Goal: Navigation & Orientation: Find specific page/section

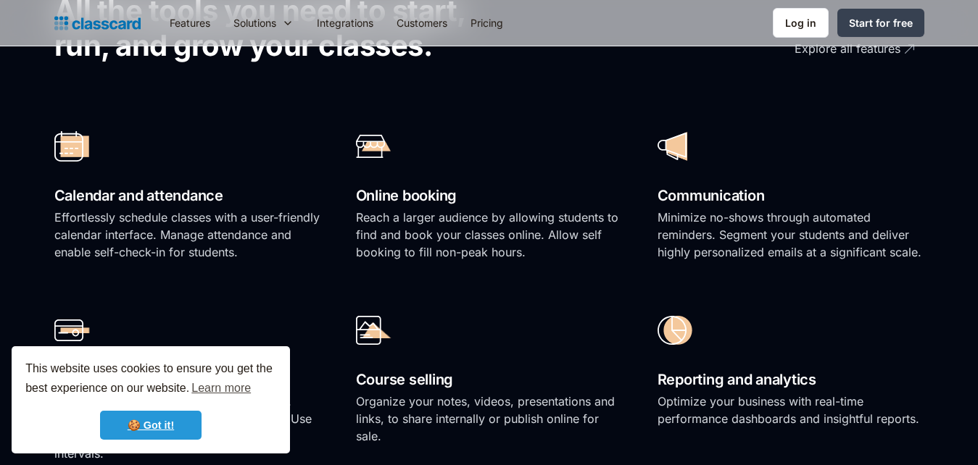
scroll to position [1035, 0]
click at [180, 420] on link "🍪 Got it!" at bounding box center [150, 425] width 101 height 29
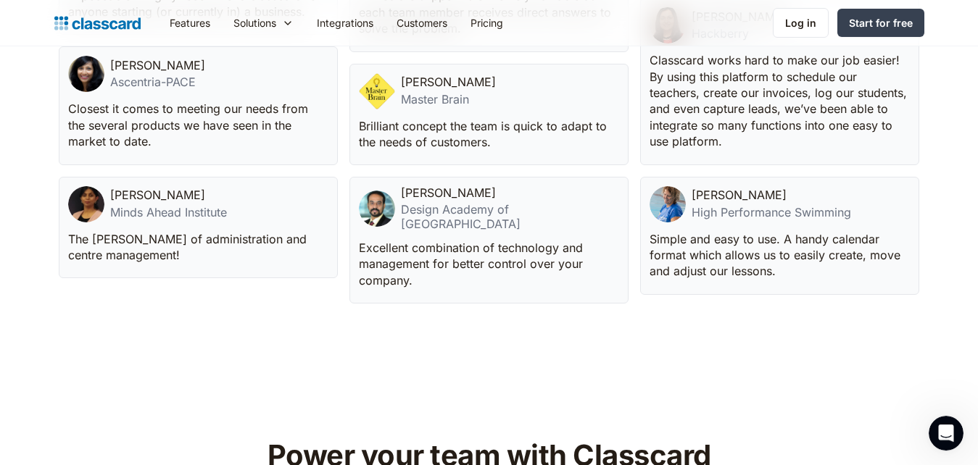
scroll to position [4067, 0]
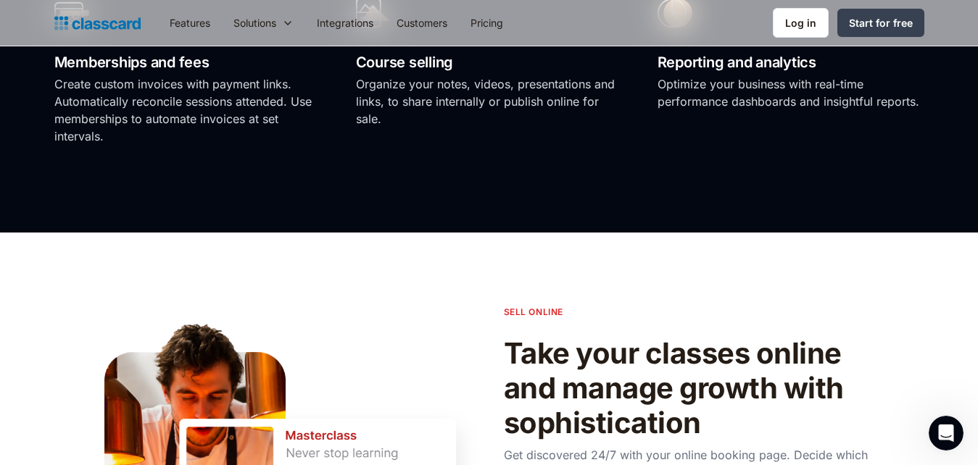
scroll to position [1331, 0]
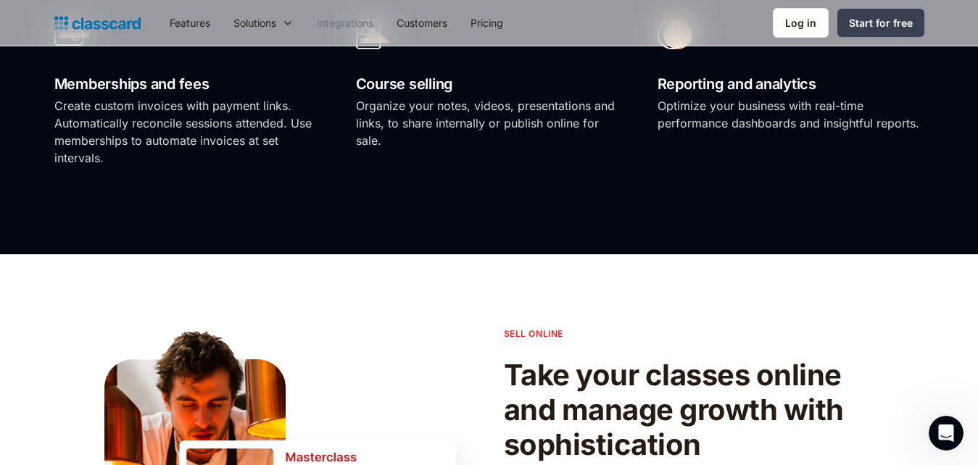
click at [336, 25] on link "Integrations" at bounding box center [345, 23] width 80 height 33
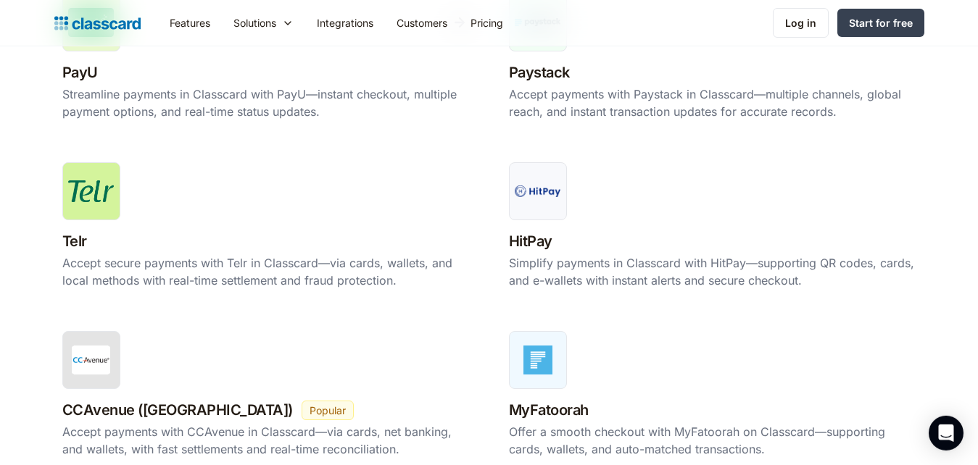
scroll to position [1035, 0]
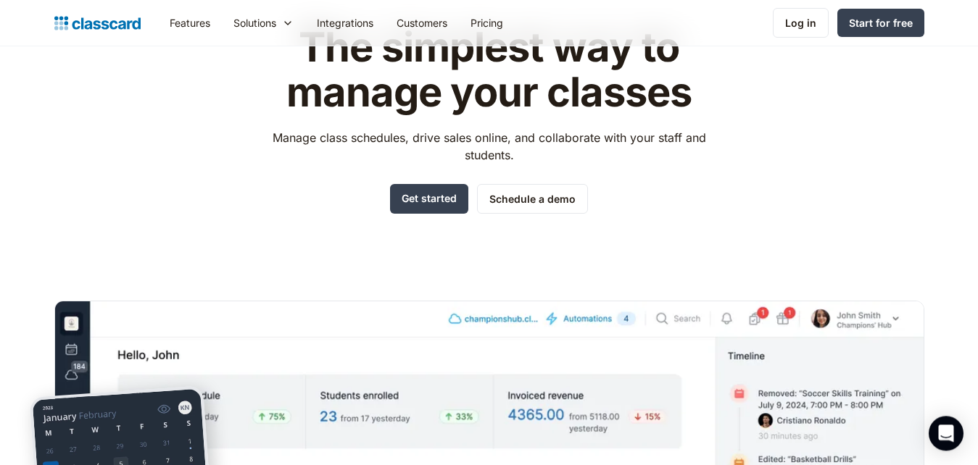
scroll to position [148, 0]
